Goal: Task Accomplishment & Management: Use online tool/utility

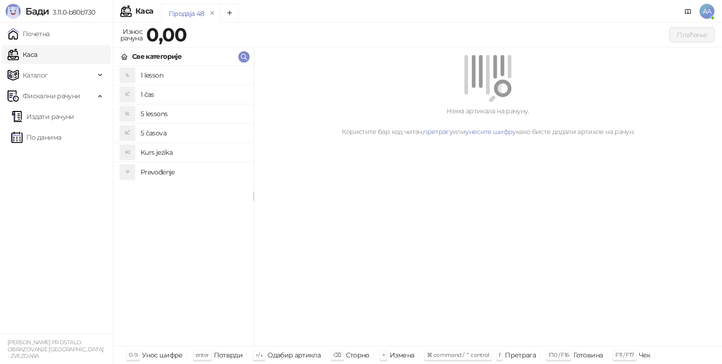
click at [149, 113] on h4 "5 lessons" at bounding box center [193, 113] width 105 height 15
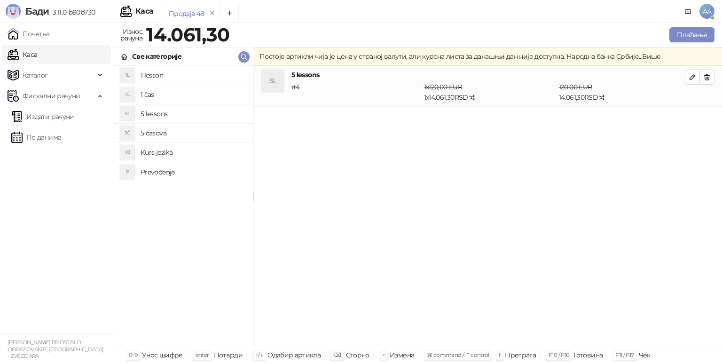
click at [649, 57] on span "Више" at bounding box center [651, 56] width 18 height 8
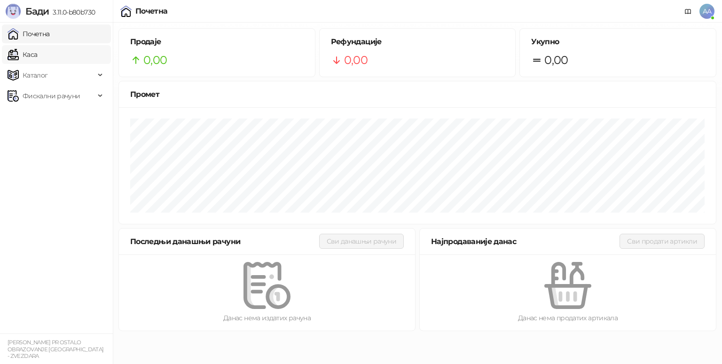
click at [37, 55] on link "Каса" at bounding box center [23, 54] width 30 height 19
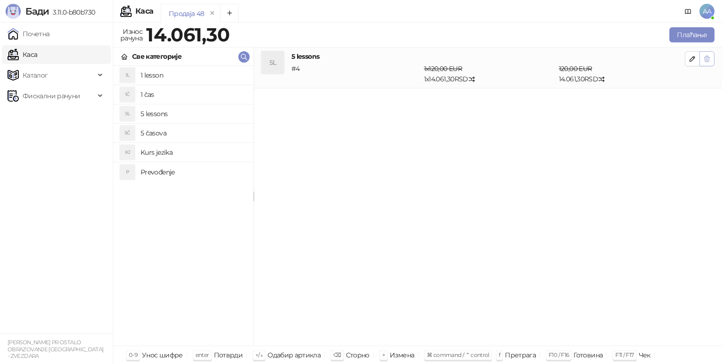
click at [711, 58] on button "button" at bounding box center [707, 58] width 15 height 15
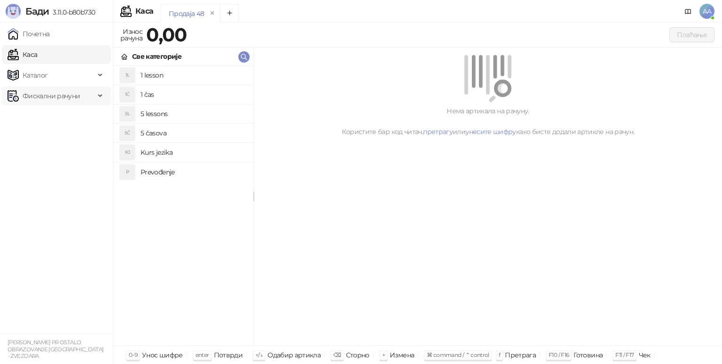
click at [60, 96] on span "Фискални рачуни" at bounding box center [51, 96] width 57 height 19
click at [97, 98] on div "Фискални рачуни" at bounding box center [56, 96] width 109 height 19
click at [58, 122] on link "Издати рачуни" at bounding box center [42, 116] width 63 height 19
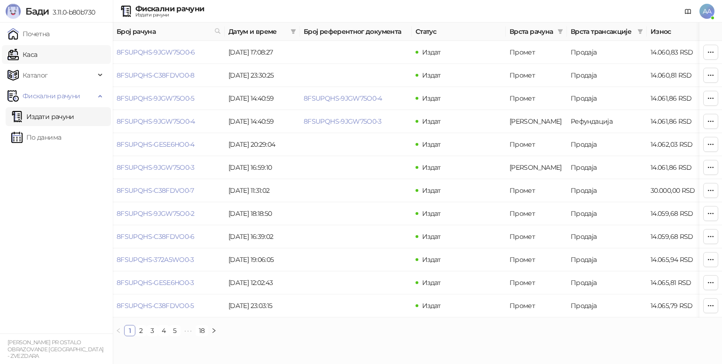
click at [37, 59] on link "Каса" at bounding box center [23, 54] width 30 height 19
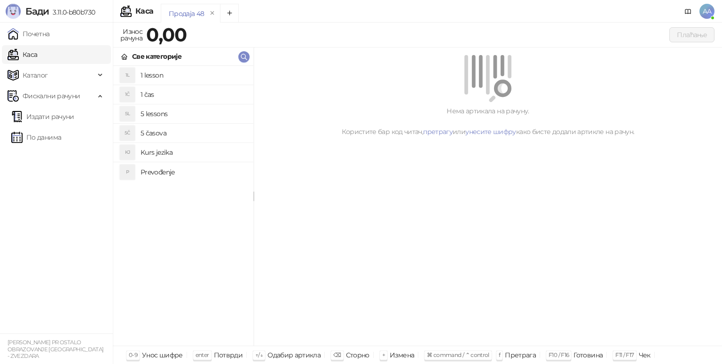
click at [176, 111] on h4 "5 lessons" at bounding box center [193, 113] width 105 height 15
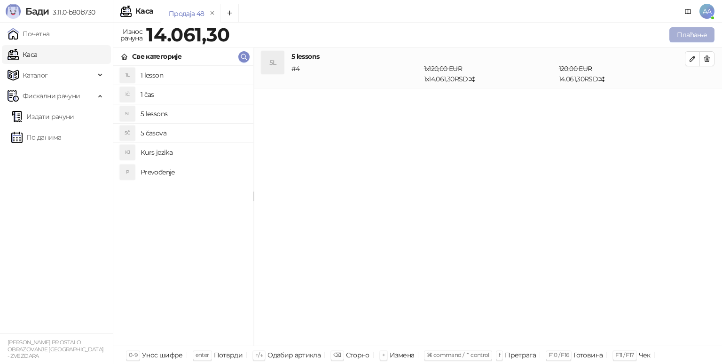
click at [684, 35] on button "Плаћање" at bounding box center [691, 34] width 45 height 15
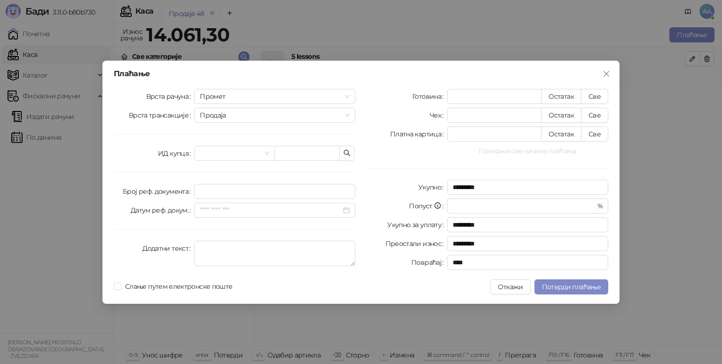
click at [495, 152] on button "Прикажи све начине плаћања" at bounding box center [527, 150] width 161 height 11
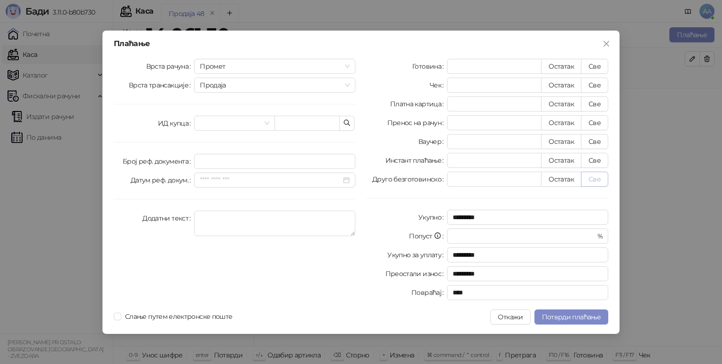
click at [593, 179] on button "Све" at bounding box center [594, 179] width 27 height 15
type input "*******"
type input "****"
click at [586, 315] on span "Потврди плаћање" at bounding box center [571, 317] width 59 height 8
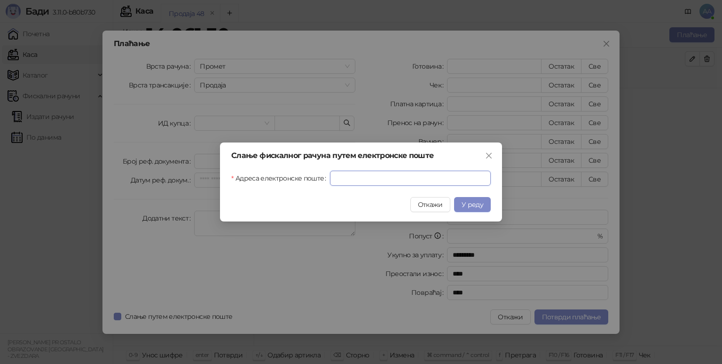
click at [378, 181] on input "Адреса електронске поште" at bounding box center [410, 178] width 161 height 15
paste input "**********"
type input "**********"
click input "submit" at bounding box center [0, 0] width 0 height 0
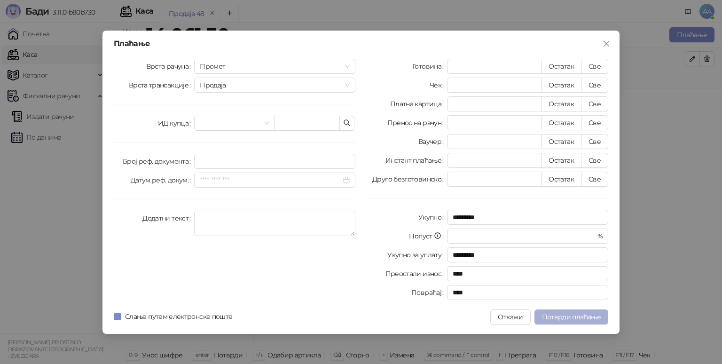
click at [596, 320] on span "Потврди плаћање" at bounding box center [571, 317] width 59 height 8
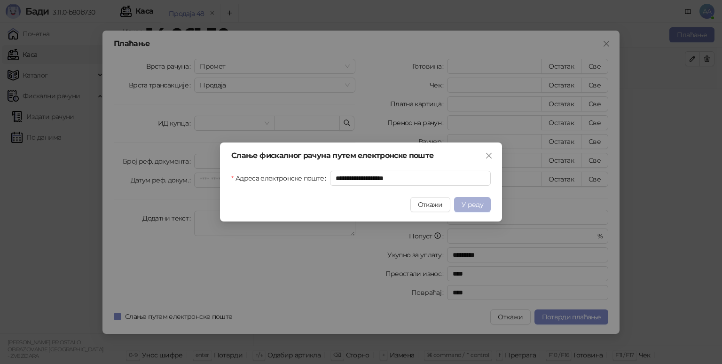
click at [477, 204] on span "У реду" at bounding box center [473, 204] width 22 height 8
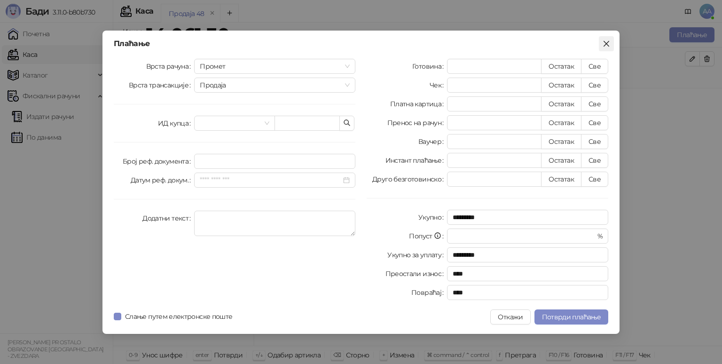
click at [607, 42] on icon "close" at bounding box center [607, 44] width 8 height 8
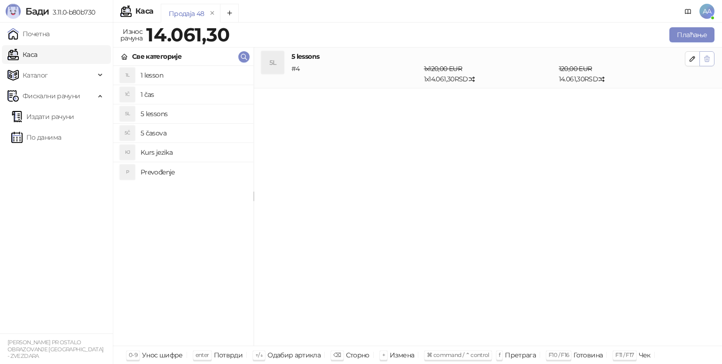
click at [709, 64] on button "button" at bounding box center [707, 58] width 15 height 15
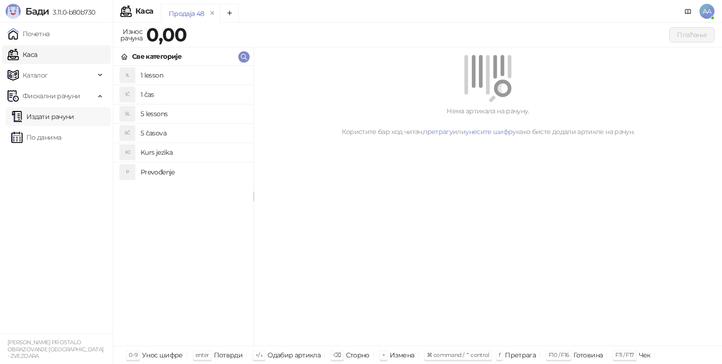
click at [65, 122] on link "Издати рачуни" at bounding box center [42, 116] width 63 height 19
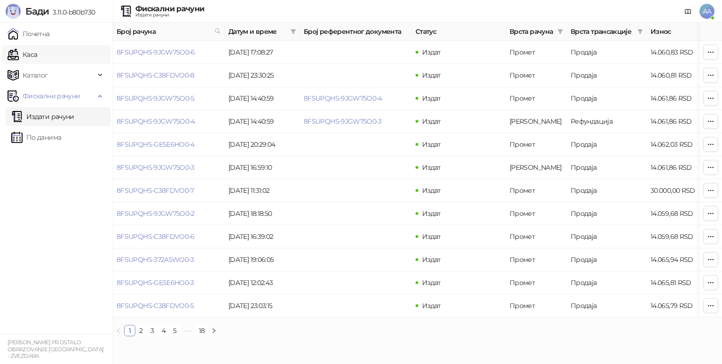
click at [37, 53] on link "Каса" at bounding box center [23, 54] width 30 height 19
